Goal: Check status: Check status

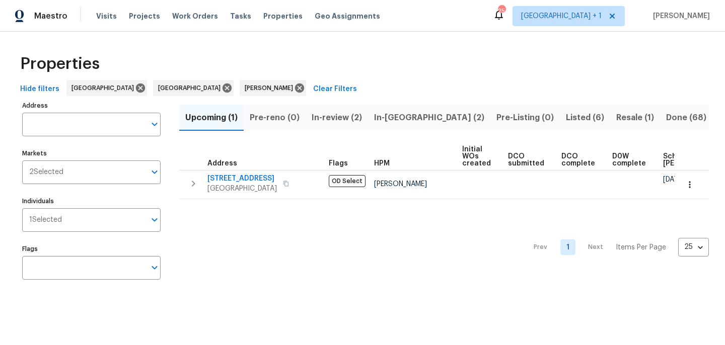
click at [387, 118] on span "In-[GEOGRAPHIC_DATA] (2)" at bounding box center [429, 118] width 110 height 14
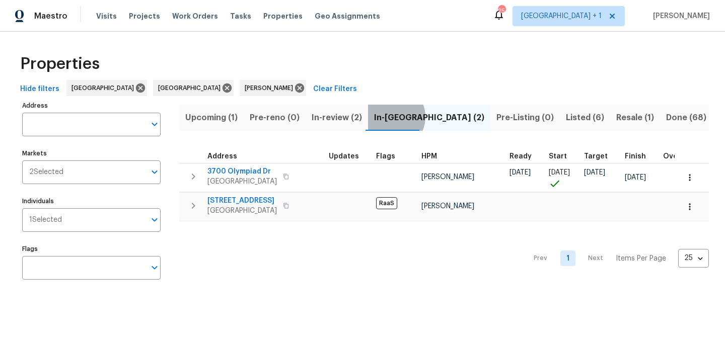
click at [388, 117] on span "In-reno (2)" at bounding box center [429, 118] width 110 height 14
click at [566, 119] on span "Listed (6)" at bounding box center [585, 118] width 38 height 14
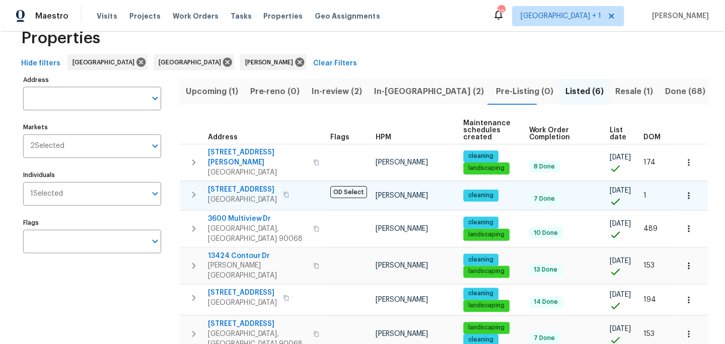
scroll to position [65, 0]
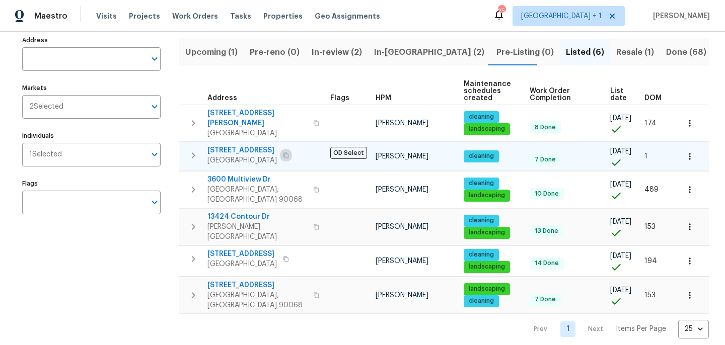
click at [289, 153] on icon "button" at bounding box center [286, 156] width 6 height 6
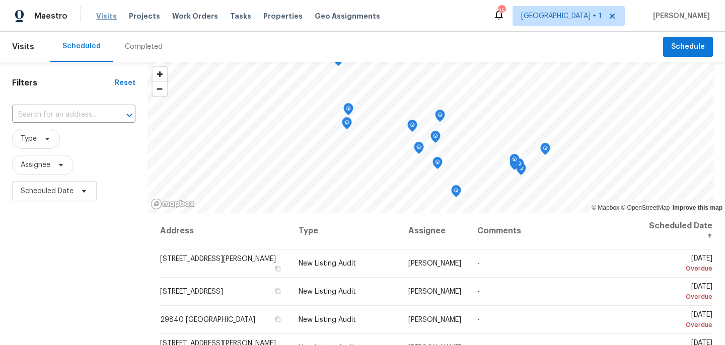
click at [104, 16] on span "Visits" at bounding box center [106, 16] width 21 height 10
click at [53, 192] on span "Scheduled Date" at bounding box center [47, 191] width 53 height 10
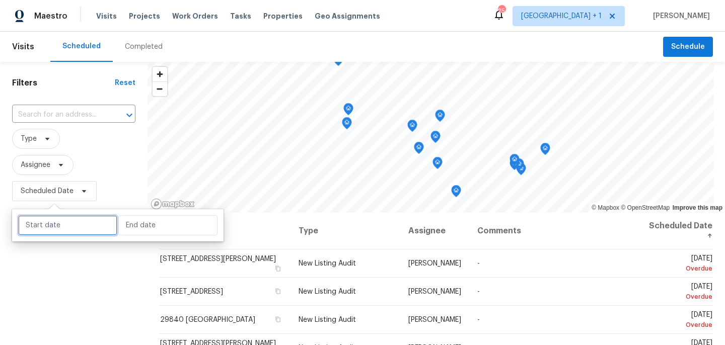
click at [56, 218] on input "text" at bounding box center [67, 226] width 99 height 20
select select "8"
select select "2025"
select select "9"
select select "2025"
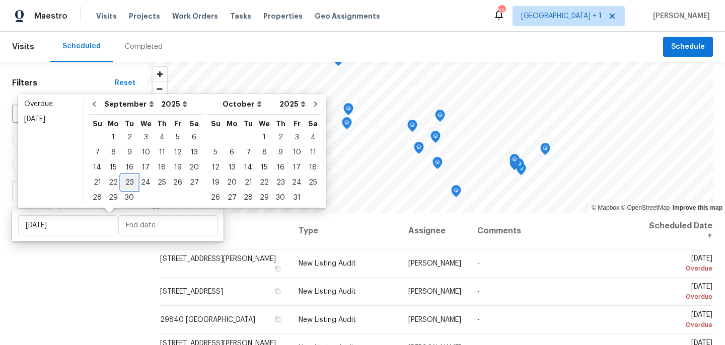
click at [122, 178] on div "23" at bounding box center [129, 183] width 16 height 14
type input "[DATE]"
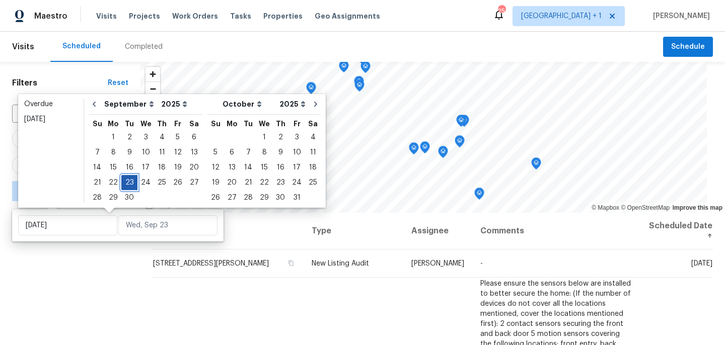
click at [122, 178] on div "23" at bounding box center [129, 183] width 16 height 14
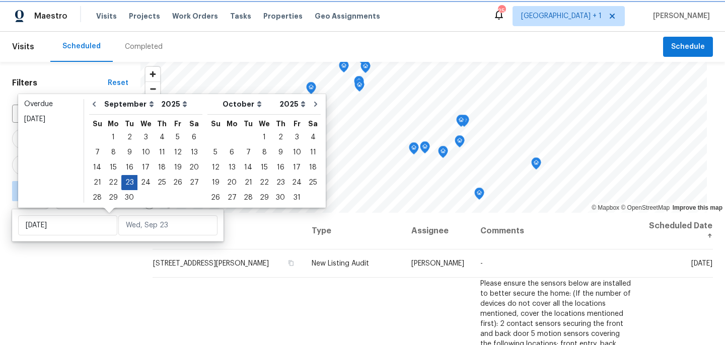
type input "[DATE]"
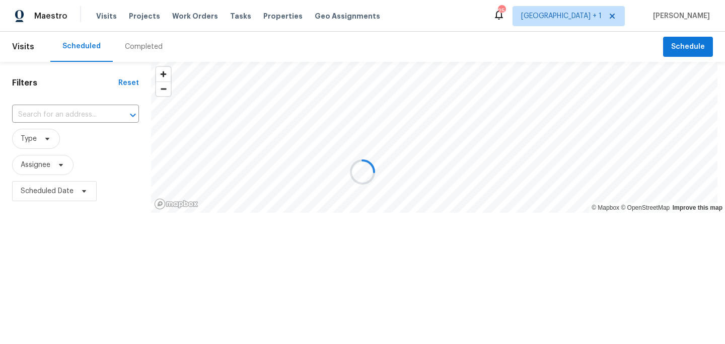
click at [103, 17] on div at bounding box center [362, 172] width 725 height 344
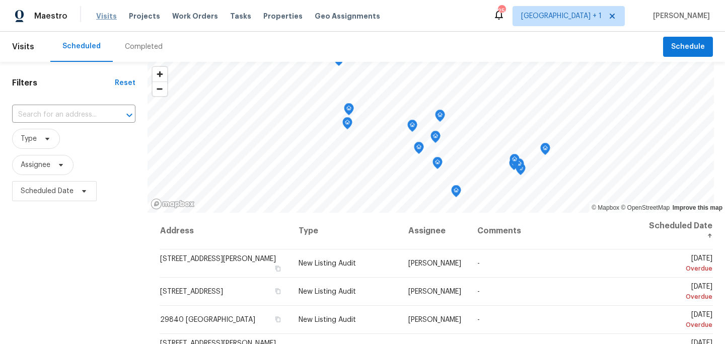
click at [104, 16] on span "Visits" at bounding box center [106, 16] width 21 height 10
click at [40, 189] on span "Scheduled Date" at bounding box center [47, 191] width 53 height 10
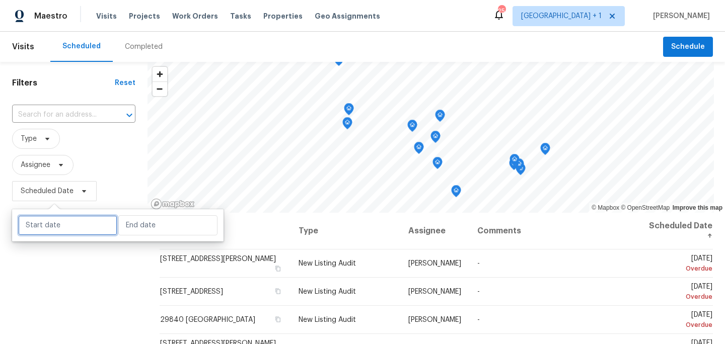
click at [56, 231] on input "text" at bounding box center [67, 226] width 99 height 20
select select "8"
select select "2025"
select select "9"
select select "2025"
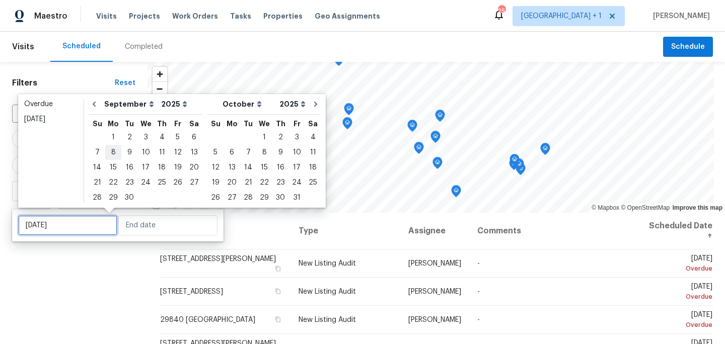
type input "[DATE]"
click at [126, 178] on div "23" at bounding box center [129, 183] width 16 height 14
type input "[DATE]"
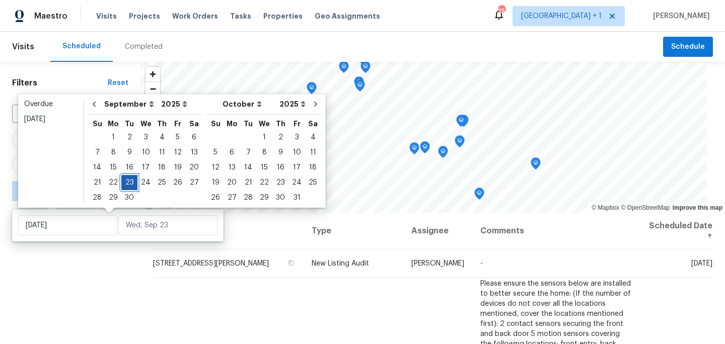
click at [126, 178] on div "23" at bounding box center [129, 183] width 16 height 14
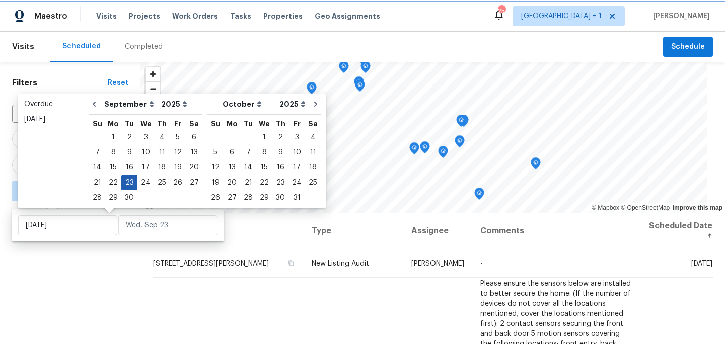
type input "[DATE]"
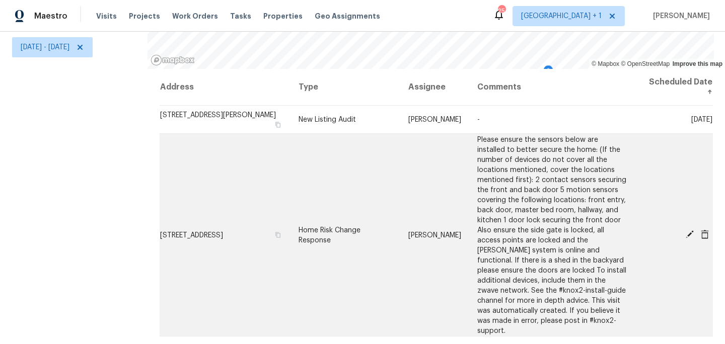
scroll to position [85, 0]
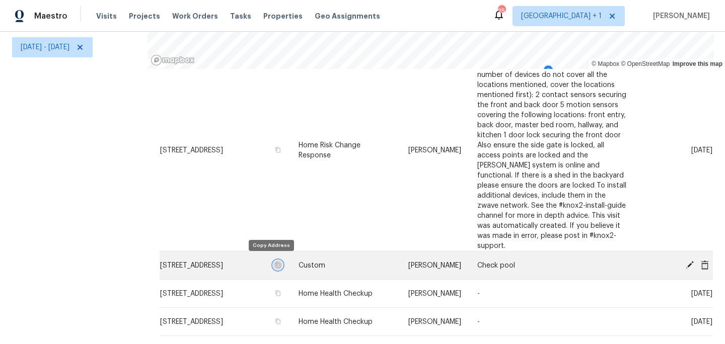
click at [275, 263] on icon "button" at bounding box center [277, 265] width 5 height 6
